Goal: Information Seeking & Learning: Understand process/instructions

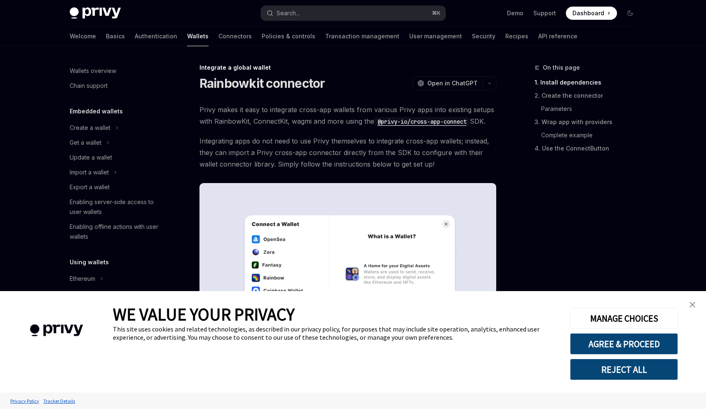
scroll to position [403, 0]
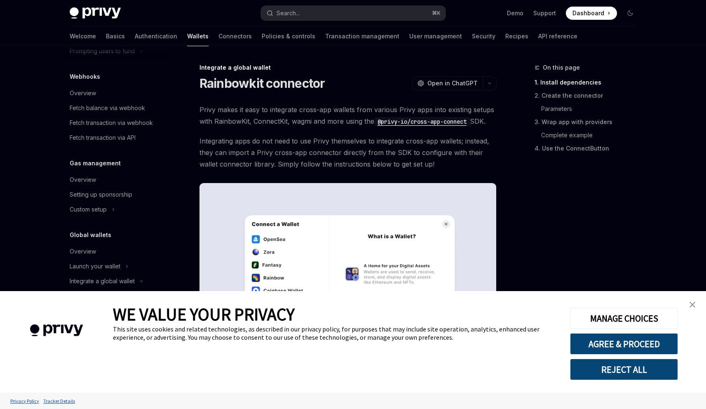
type textarea "*"
click at [690, 305] on img "close banner" at bounding box center [692, 305] width 6 height 6
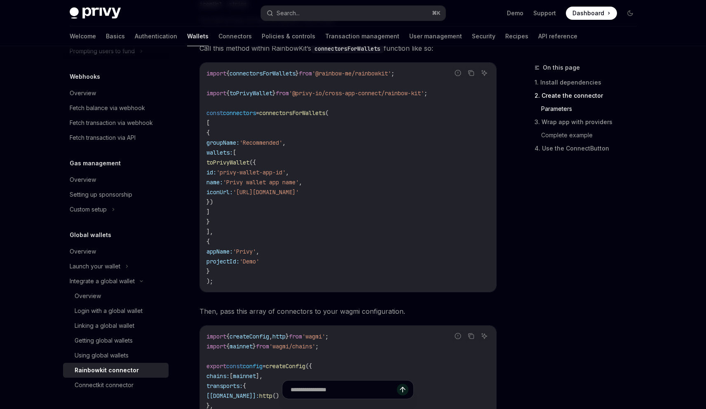
scroll to position [788, 0]
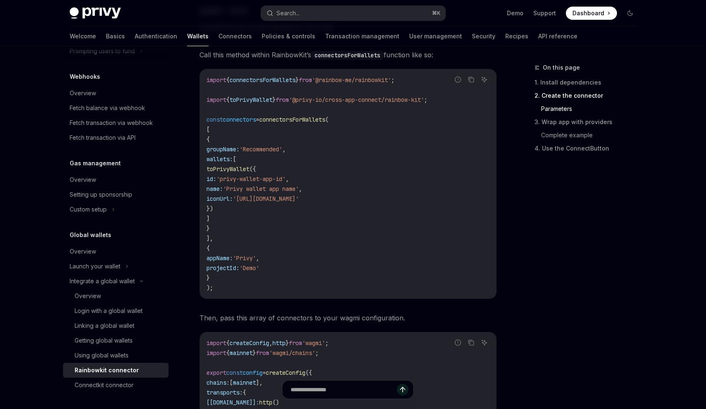
drag, startPoint x: 233, startPoint y: 172, endPoint x: 257, endPoint y: 212, distance: 46.2
click at [257, 212] on code "import { connectorsForWallets } from '@rainbow-me/rainbowkit' ; import { toPriv…" at bounding box center [347, 184] width 283 height 218
copy code "toPrivyWallet ({ id: 'privy-wallet-app-id' , name: 'Privy wallet app name' , ic…"
click at [301, 101] on span "'@privy-io/cross-app-connect/rainbow-kit'" at bounding box center [356, 99] width 135 height 7
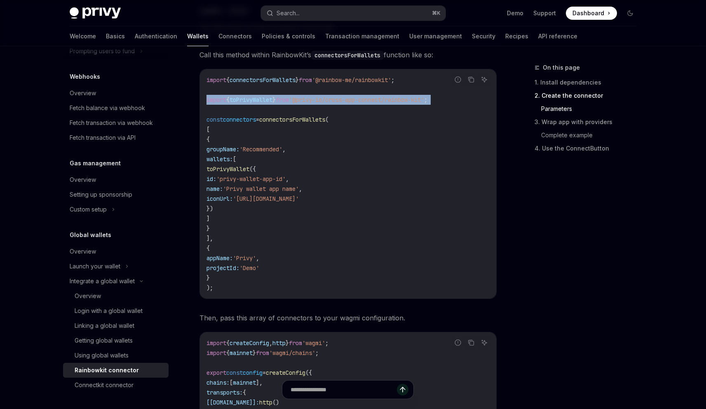
click at [301, 101] on span "'@privy-io/cross-app-connect/rainbow-kit'" at bounding box center [356, 99] width 135 height 7
copy code "import { toPrivyWallet } from '@privy-io/cross-app-connect/rainbow-kit' ;"
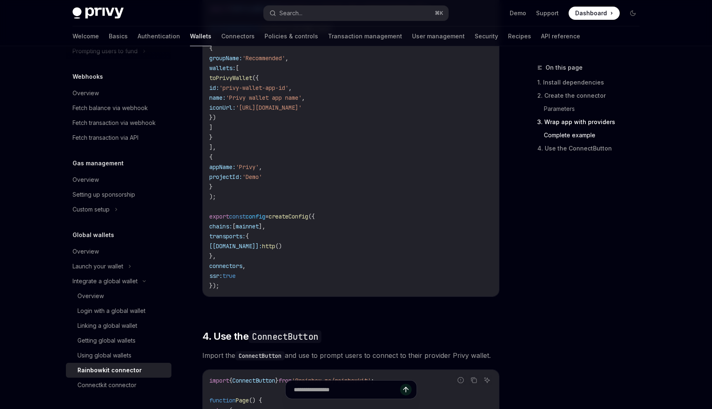
scroll to position [1714, 0]
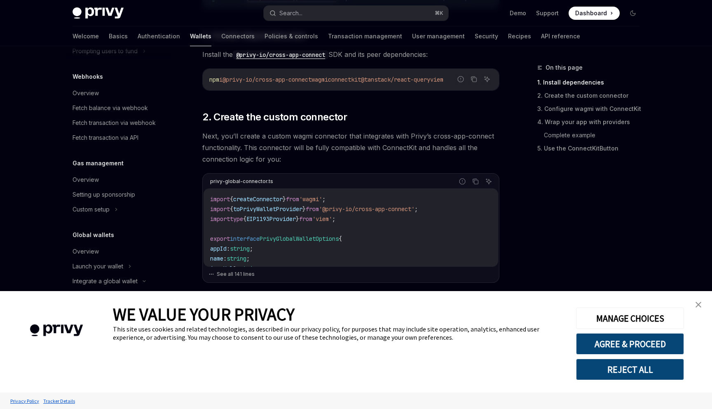
scroll to position [191, 0]
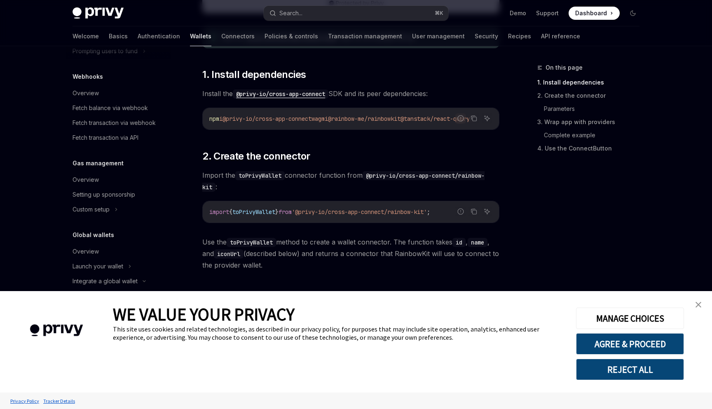
scroll to position [403, 0]
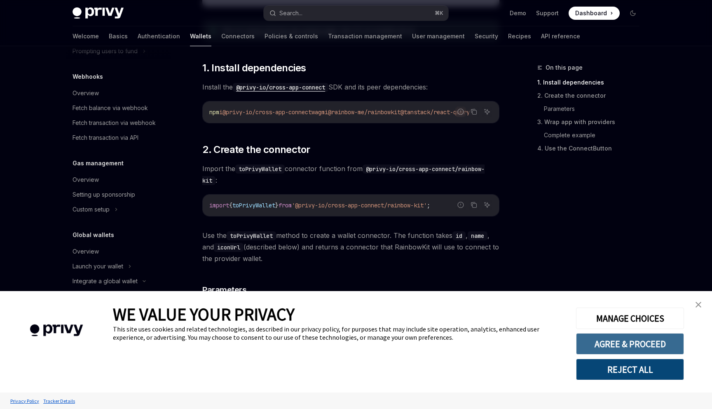
click at [600, 344] on button "AGREE & PROCEED" at bounding box center [630, 343] width 108 height 21
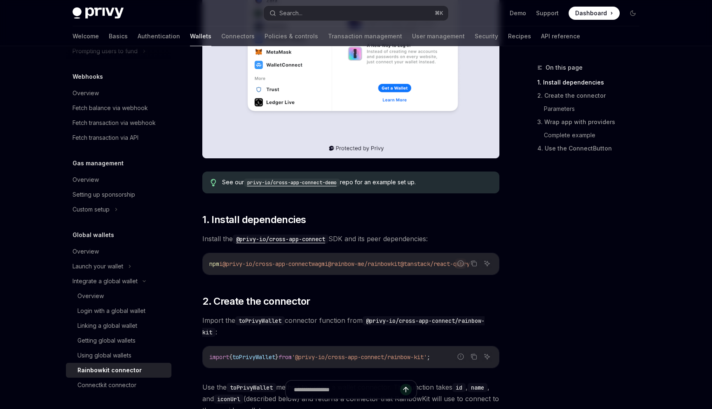
scroll to position [253, 0]
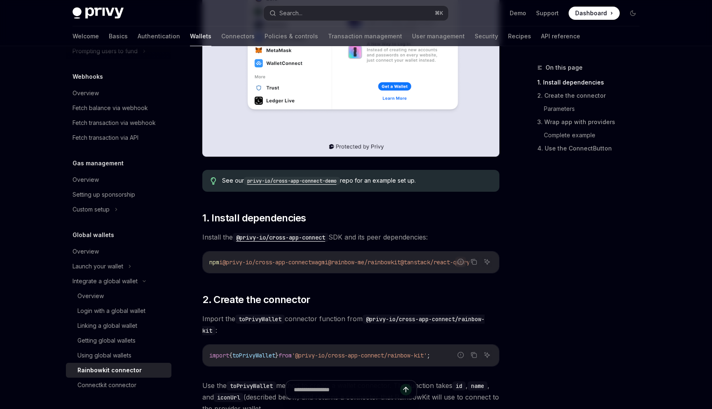
click at [295, 179] on code "privy-io/cross-app-connect-demo" at bounding box center [292, 181] width 96 height 8
click at [450, 220] on h2 "​ 1. Install dependencies" at bounding box center [350, 217] width 297 height 13
